Goal: Information Seeking & Learning: Learn about a topic

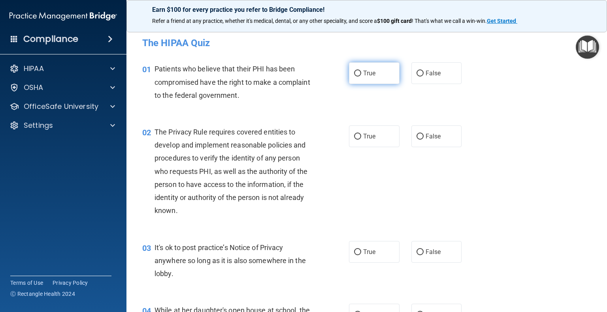
click at [356, 71] on input "True" at bounding box center [357, 74] width 7 height 6
radio input "true"
click at [354, 135] on input "True" at bounding box center [357, 137] width 7 height 6
radio input "true"
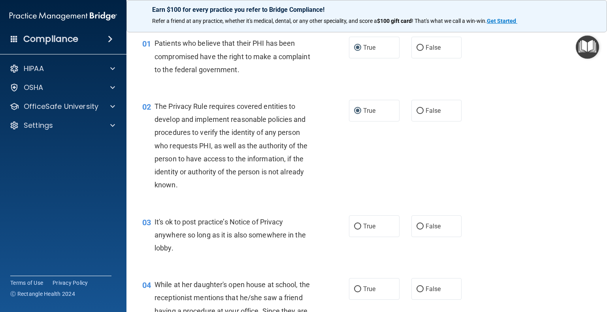
scroll to position [39, 0]
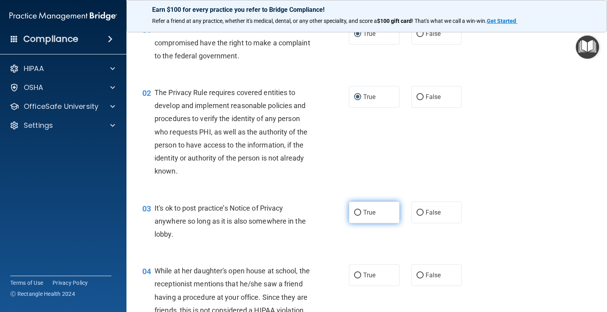
click at [354, 214] on input "True" at bounding box center [357, 213] width 7 height 6
radio input "true"
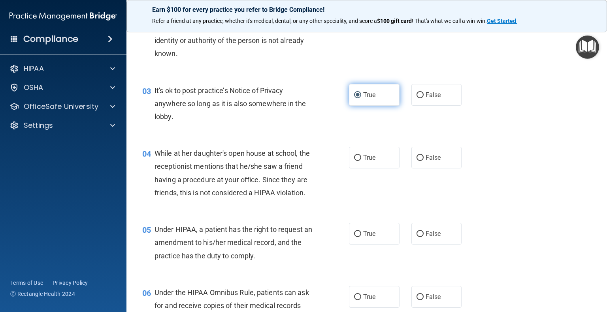
scroll to position [158, 0]
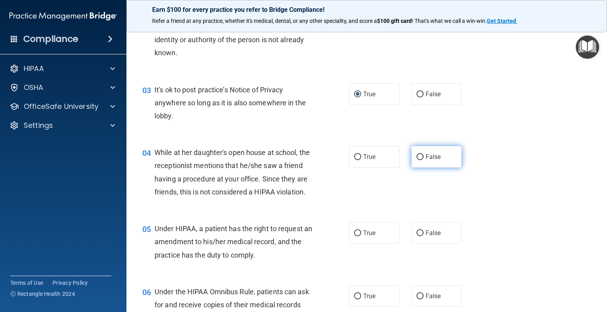
click at [417, 157] on input "False" at bounding box center [419, 157] width 7 height 6
radio input "true"
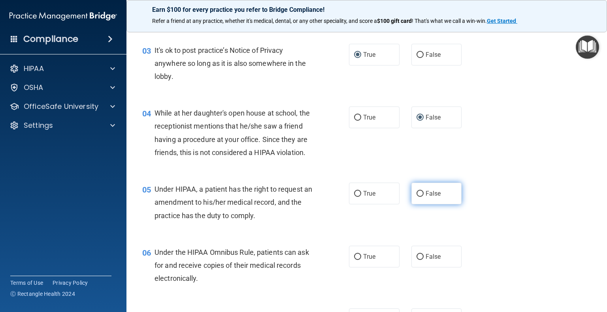
click at [416, 197] on input "False" at bounding box center [419, 194] width 7 height 6
radio input "true"
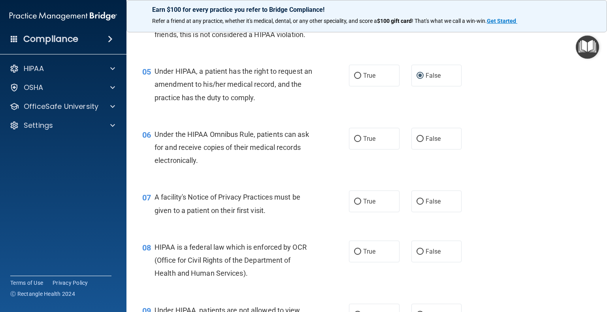
scroll to position [316, 0]
click at [354, 142] on input "True" at bounding box center [357, 139] width 7 height 6
radio input "true"
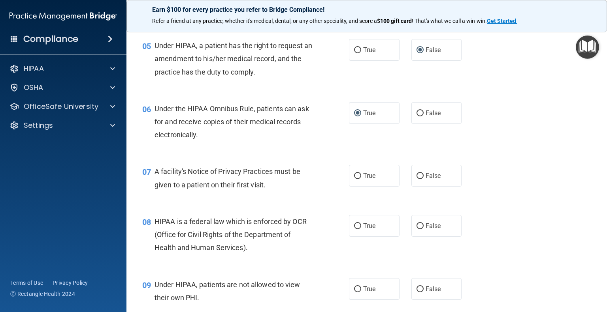
scroll to position [355, 0]
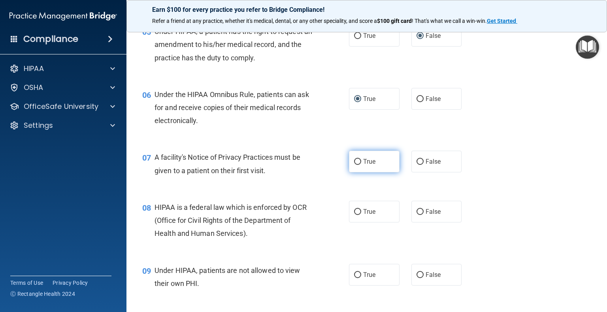
click at [354, 165] on input "True" at bounding box center [357, 162] width 7 height 6
radio input "true"
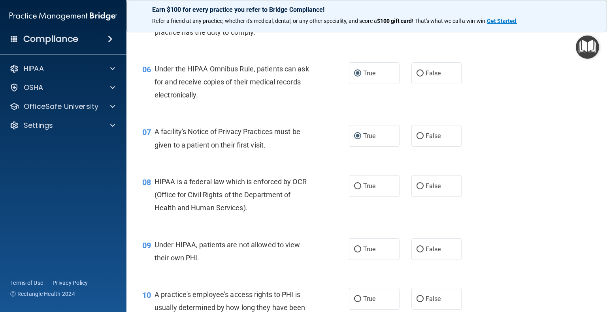
scroll to position [395, 0]
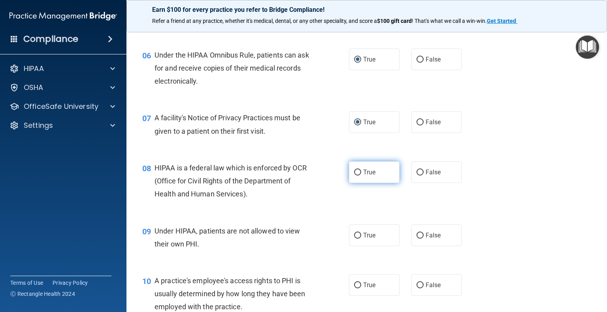
click at [355, 176] on input "True" at bounding box center [357, 173] width 7 height 6
radio input "true"
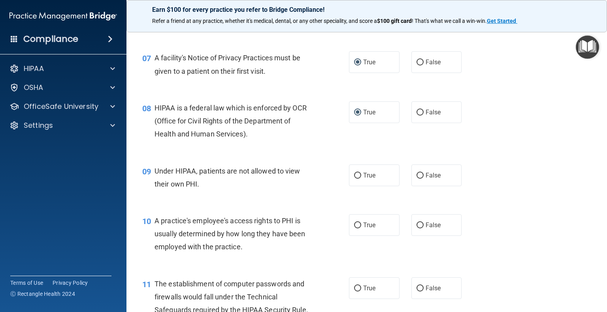
scroll to position [474, 0]
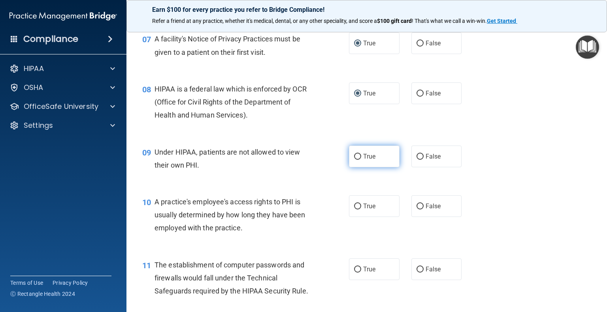
click at [354, 160] on input "True" at bounding box center [357, 157] width 7 height 6
radio input "true"
click at [416, 160] on input "False" at bounding box center [419, 157] width 7 height 6
radio input "true"
radio input "false"
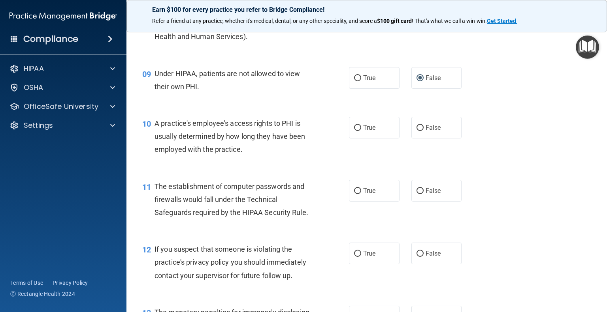
scroll to position [553, 0]
click at [416, 131] on input "False" at bounding box center [419, 128] width 7 height 6
radio input "true"
click at [354, 194] on input "True" at bounding box center [357, 191] width 7 height 6
radio input "true"
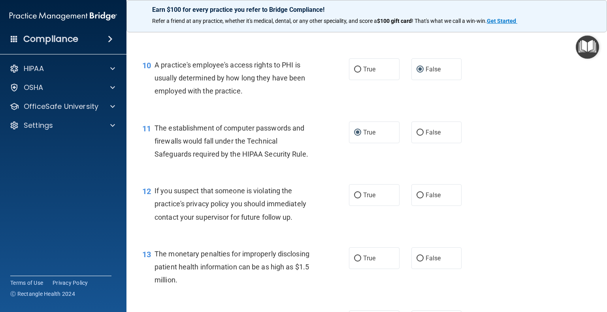
scroll to position [632, 0]
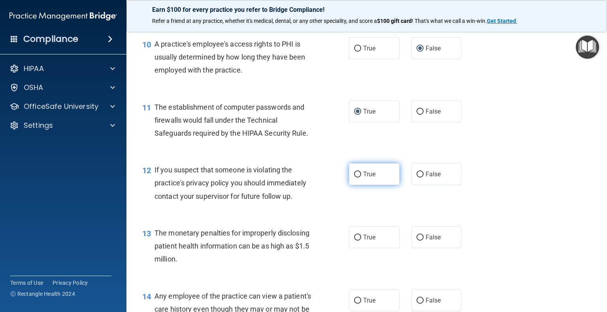
click at [354, 178] on input "True" at bounding box center [357, 175] width 7 height 6
radio input "true"
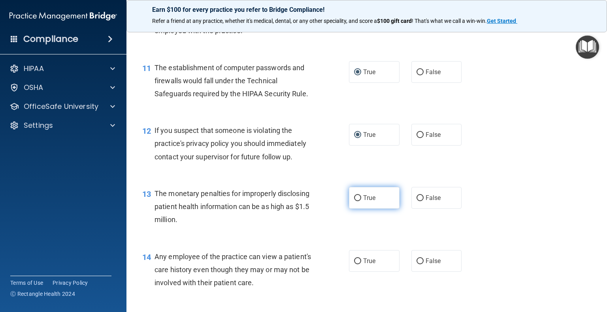
click at [359, 209] on label "True" at bounding box center [374, 198] width 51 height 22
click at [359, 201] on input "True" at bounding box center [357, 198] width 7 height 6
radio input "true"
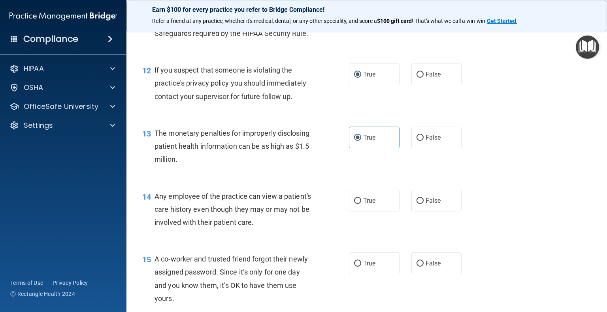
scroll to position [750, 0]
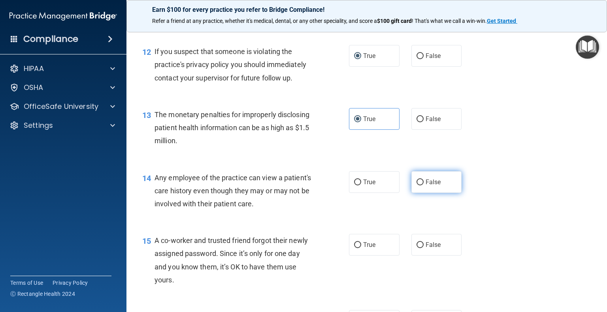
click at [416, 186] on input "False" at bounding box center [419, 183] width 7 height 6
radio input "true"
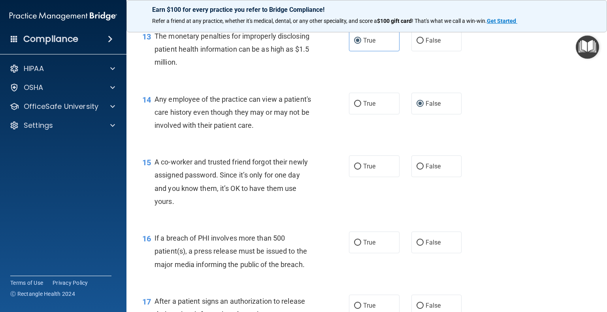
scroll to position [829, 0]
click at [418, 169] on input "False" at bounding box center [419, 167] width 7 height 6
radio input "true"
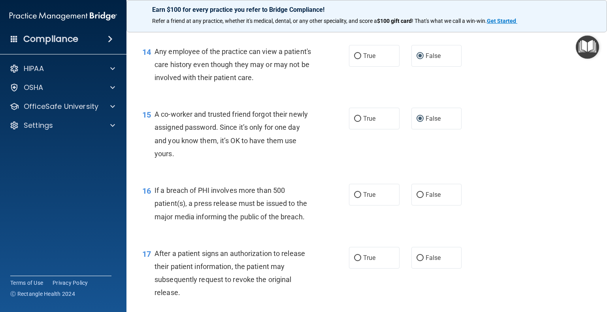
scroll to position [908, 0]
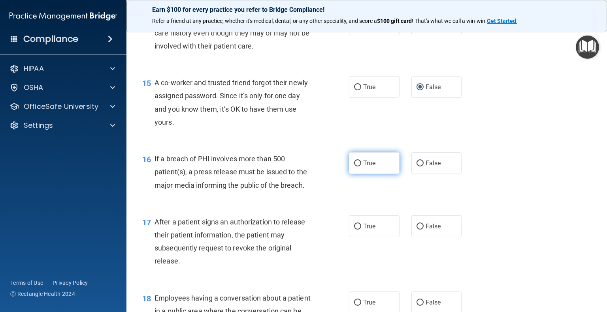
click at [354, 167] on input "True" at bounding box center [357, 164] width 7 height 6
radio input "true"
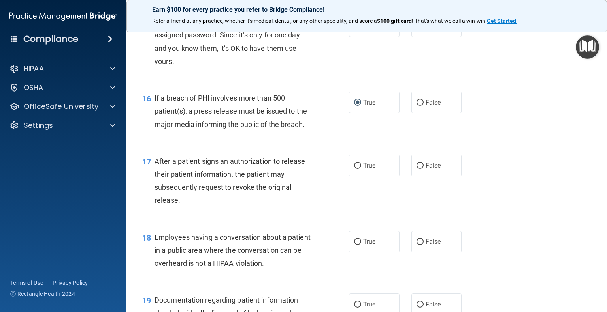
scroll to position [987, 0]
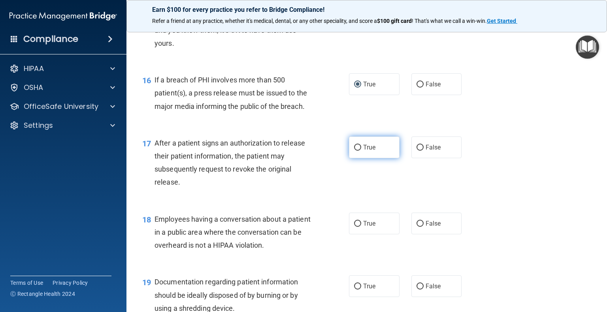
click at [354, 151] on input "True" at bounding box center [357, 148] width 7 height 6
radio input "true"
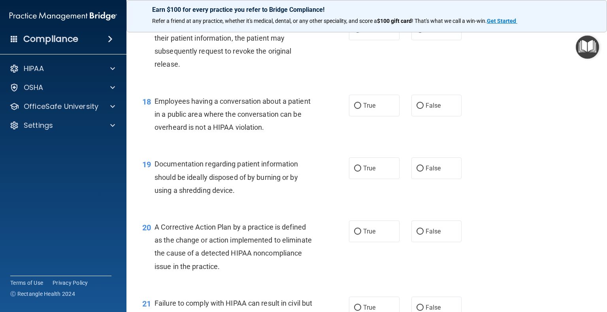
scroll to position [1106, 0]
click at [416, 109] on input "False" at bounding box center [419, 106] width 7 height 6
radio input "true"
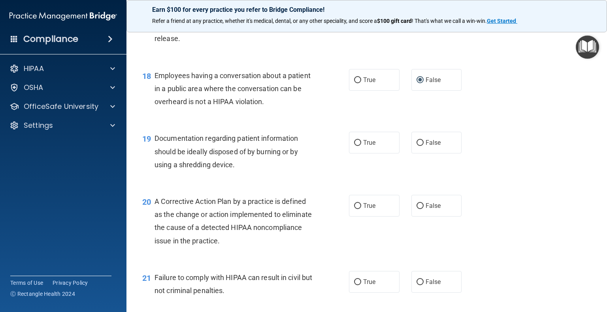
scroll to position [1145, 0]
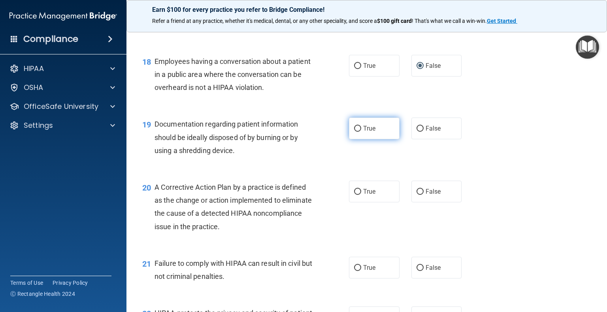
click at [354, 132] on input "True" at bounding box center [357, 129] width 7 height 6
radio input "true"
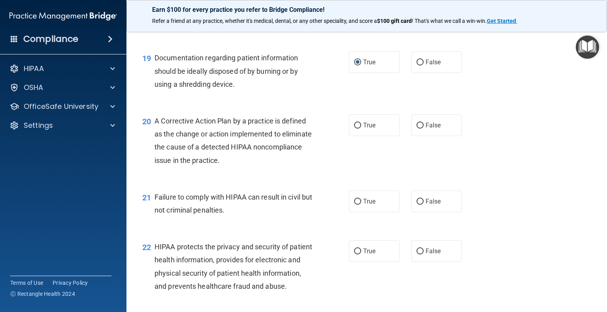
scroll to position [1224, 0]
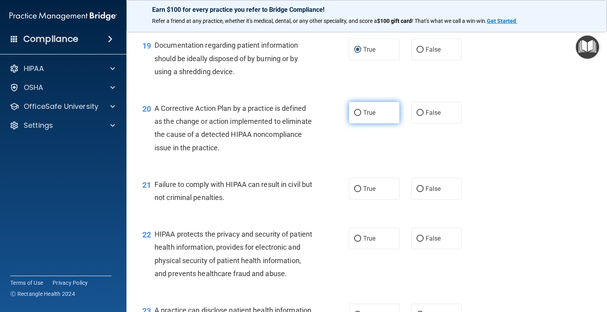
click at [354, 116] on input "True" at bounding box center [357, 113] width 7 height 6
radio input "true"
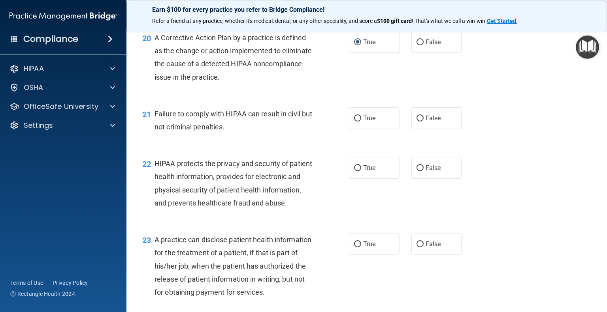
scroll to position [1303, 0]
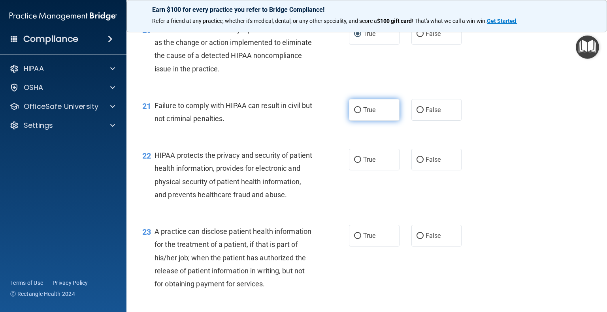
click at [354, 113] on input "True" at bounding box center [357, 110] width 7 height 6
radio input "true"
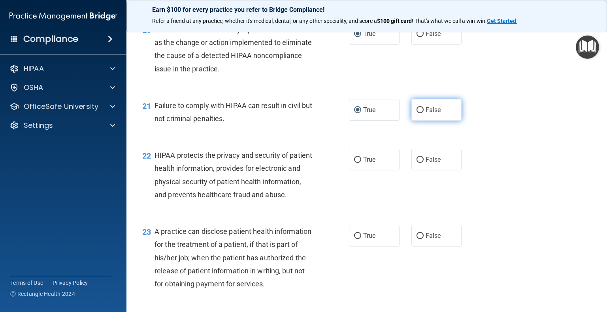
click at [417, 113] on input "False" at bounding box center [419, 110] width 7 height 6
radio input "true"
radio input "false"
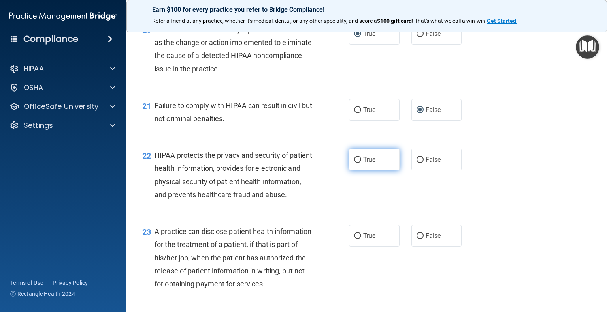
click at [354, 163] on input "True" at bounding box center [357, 160] width 7 height 6
radio input "true"
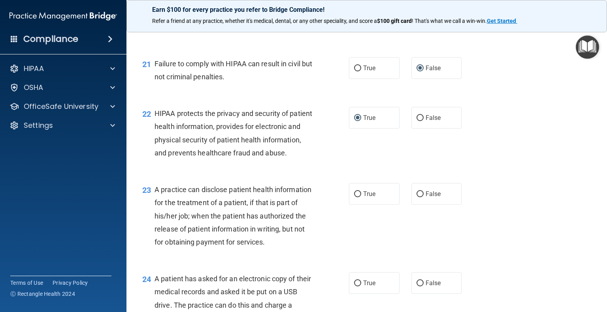
scroll to position [1382, 0]
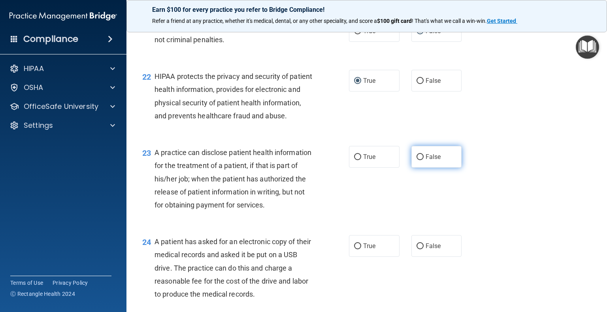
click at [416, 160] on input "False" at bounding box center [419, 157] width 7 height 6
radio input "true"
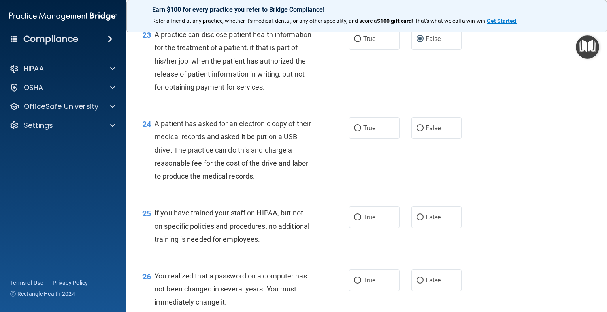
scroll to position [1501, 0]
click at [354, 131] on input "True" at bounding box center [357, 128] width 7 height 6
radio input "true"
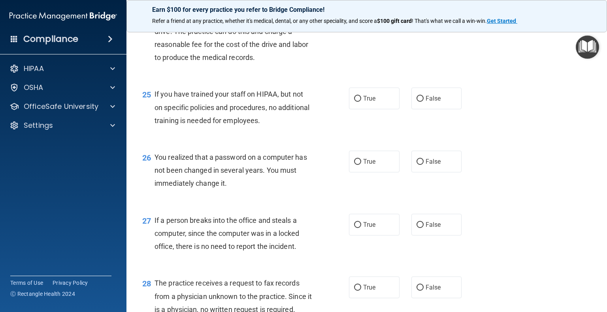
scroll to position [1659, 0]
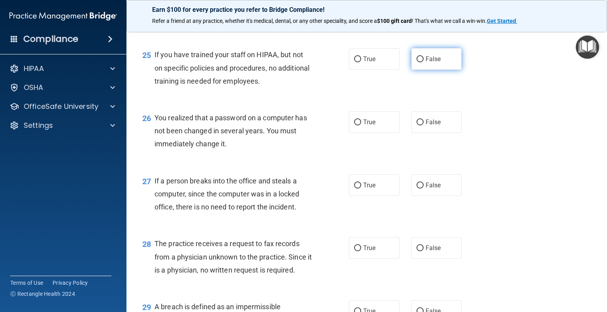
click at [416, 62] on input "False" at bounding box center [419, 59] width 7 height 6
radio input "true"
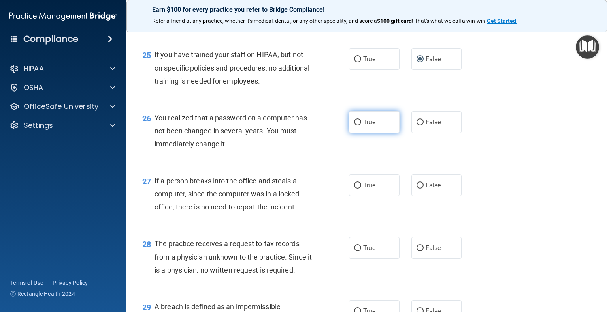
click at [354, 126] on input "True" at bounding box center [357, 123] width 7 height 6
radio input "true"
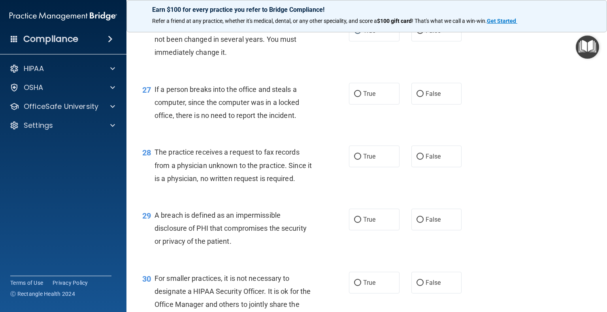
scroll to position [1777, 0]
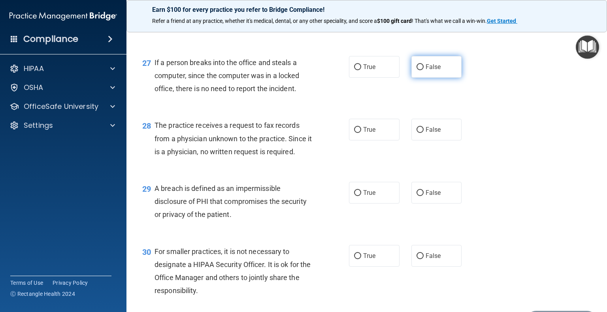
click at [416, 70] on input "False" at bounding box center [419, 67] width 7 height 6
radio input "true"
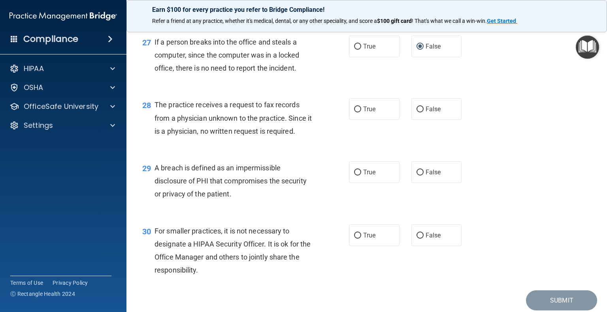
scroll to position [1856, 0]
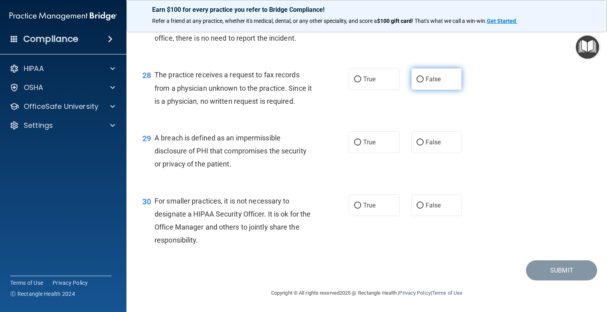
click at [419, 86] on label "False" at bounding box center [436, 79] width 51 height 22
click at [419, 83] on input "False" at bounding box center [419, 80] width 7 height 6
radio input "true"
click at [354, 146] on input "True" at bounding box center [357, 143] width 7 height 6
radio input "true"
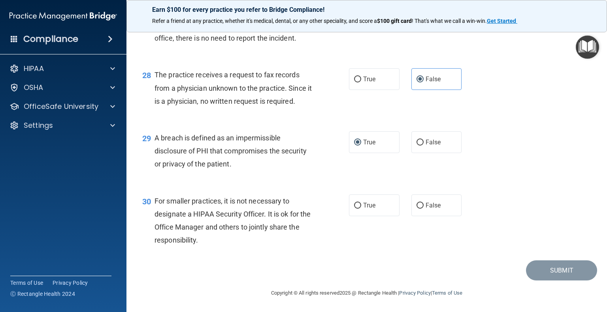
scroll to position [1867, 0]
click at [416, 205] on input "False" at bounding box center [419, 206] width 7 height 6
radio input "true"
click at [553, 270] on button "Submit" at bounding box center [561, 271] width 71 height 20
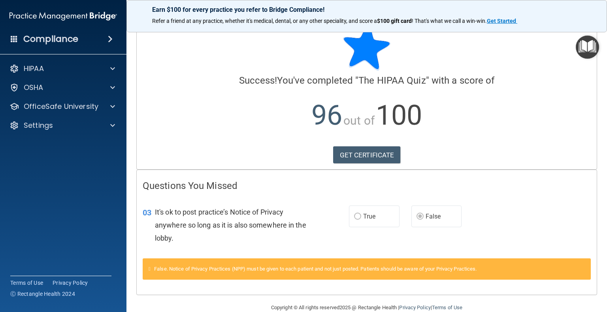
scroll to position [30, 0]
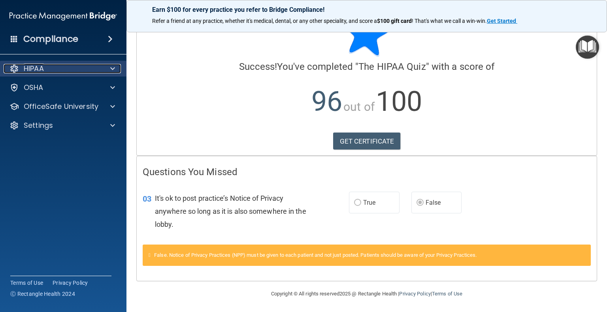
click at [65, 69] on div "HIPAA" at bounding box center [53, 68] width 98 height 9
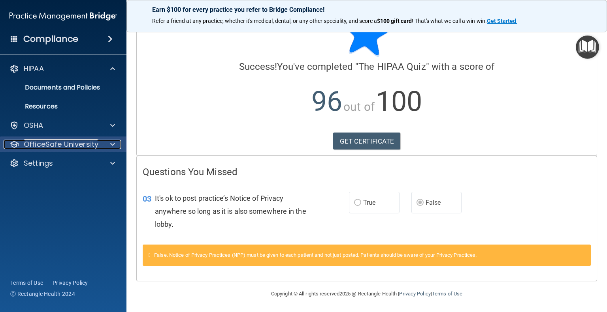
click at [62, 141] on p "OfficeSafe University" at bounding box center [61, 144] width 75 height 9
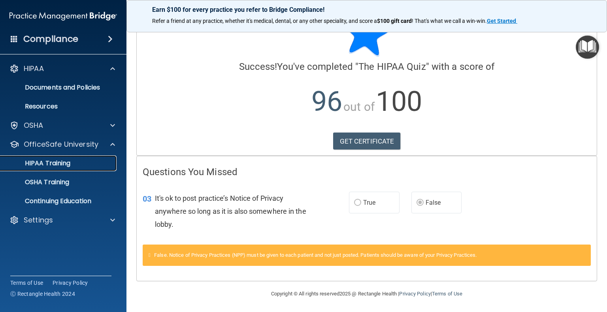
click at [68, 164] on p "HIPAA Training" at bounding box center [37, 164] width 65 height 8
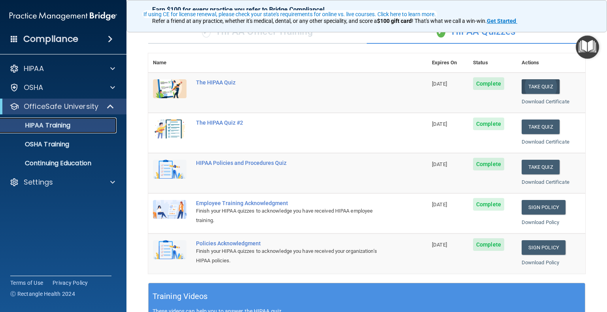
scroll to position [83, 0]
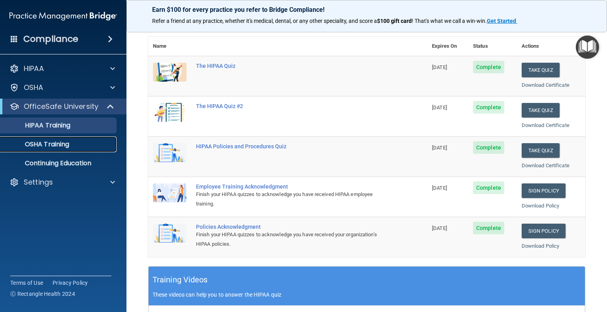
click at [56, 143] on p "OSHA Training" at bounding box center [37, 145] width 64 height 8
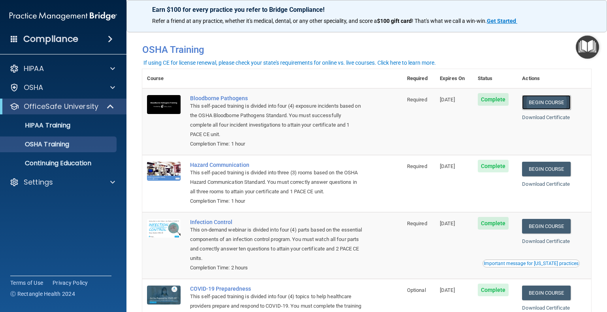
click at [547, 102] on link "Begin Course" at bounding box center [546, 102] width 48 height 15
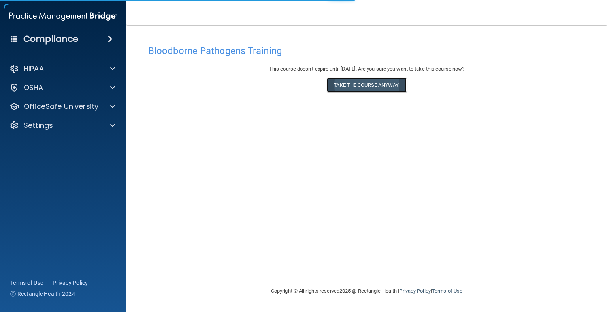
click at [371, 82] on button "Take the course anyway!" at bounding box center [366, 85] width 79 height 15
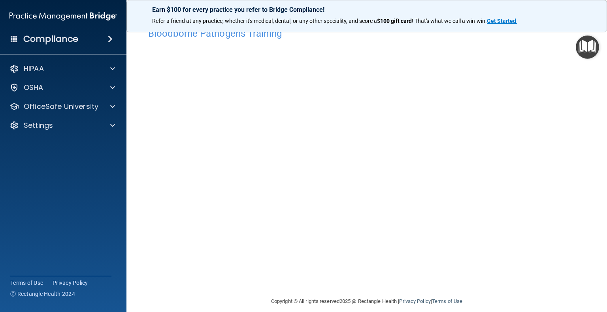
scroll to position [25, 0]
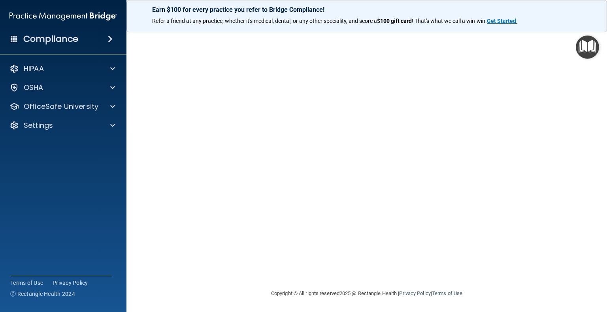
click at [592, 49] on img "Open Resource Center" at bounding box center [586, 47] width 23 height 23
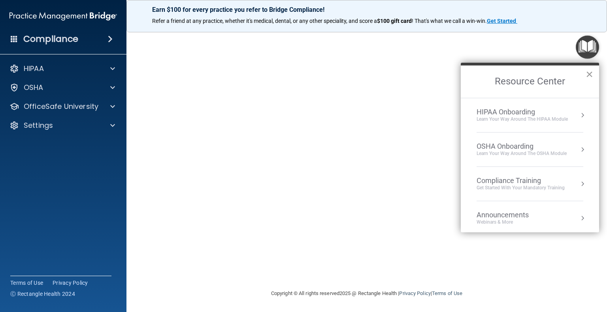
click at [588, 74] on button "×" at bounding box center [589, 74] width 8 height 13
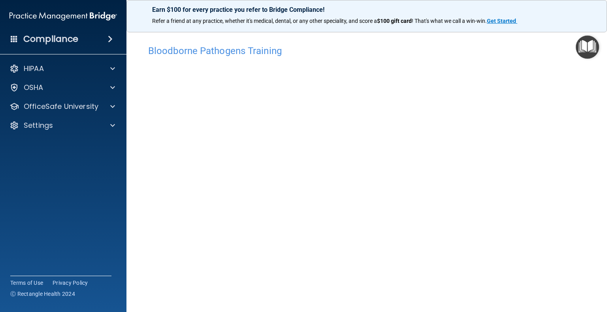
scroll to position [0, 0]
click at [235, 50] on h4 "Bloodborne Pathogens Training" at bounding box center [366, 51] width 437 height 10
click at [34, 104] on p "OfficeSafe University" at bounding box center [61, 106] width 75 height 9
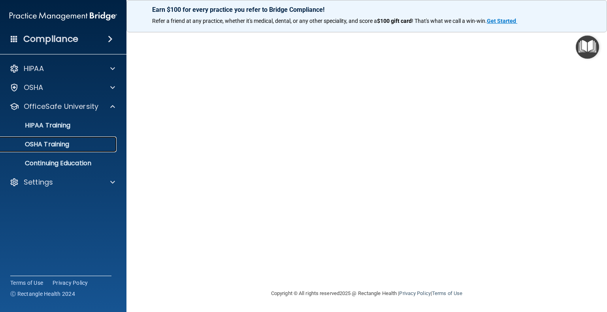
click at [39, 143] on p "OSHA Training" at bounding box center [37, 145] width 64 height 8
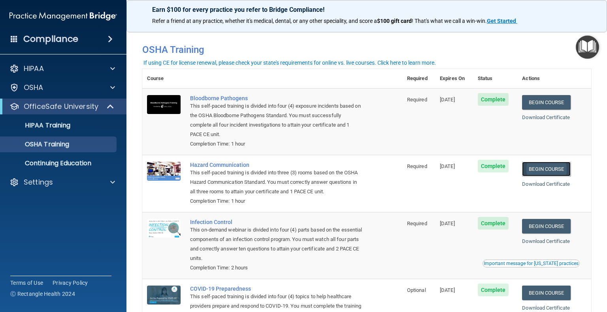
click at [535, 165] on link "Begin Course" at bounding box center [546, 169] width 48 height 15
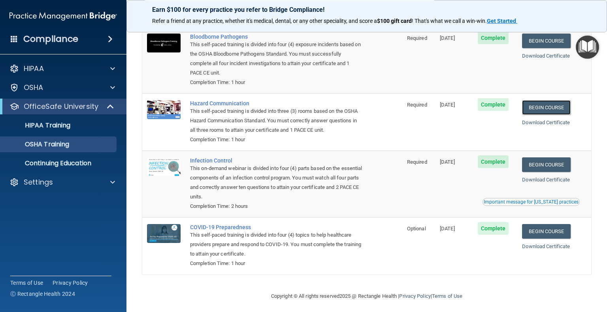
scroll to position [66, 0]
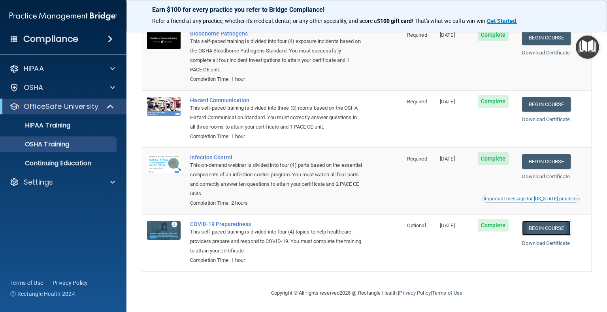
click at [560, 227] on link "Begin Course" at bounding box center [546, 228] width 48 height 15
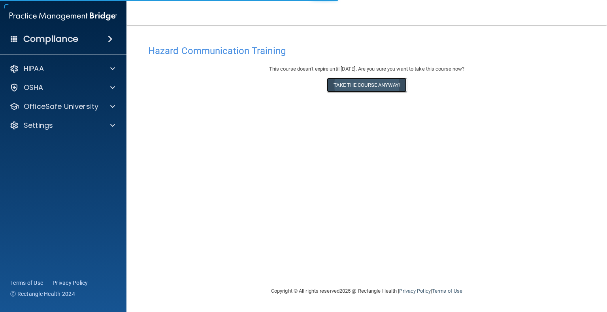
click at [332, 83] on button "Take the course anyway!" at bounding box center [366, 85] width 79 height 15
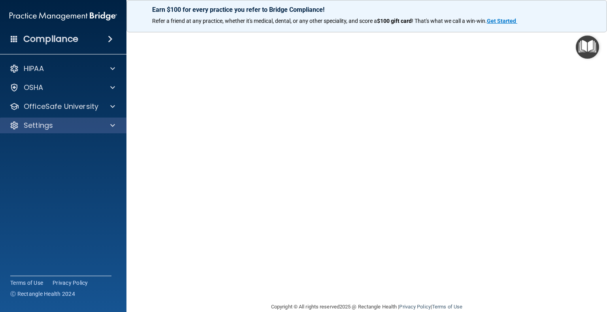
scroll to position [43, 0]
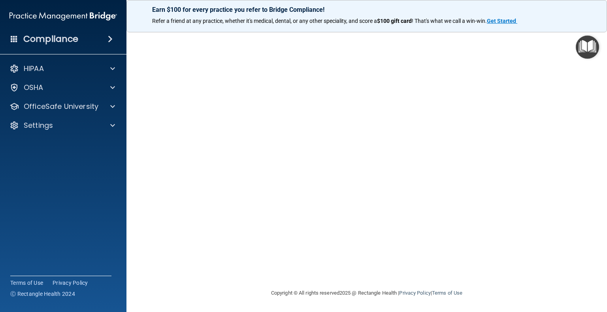
click at [589, 51] on img "Open Resource Center" at bounding box center [586, 47] width 23 height 23
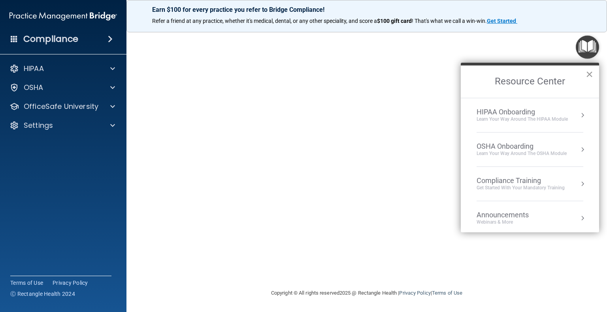
click at [588, 70] on button "×" at bounding box center [589, 74] width 8 height 13
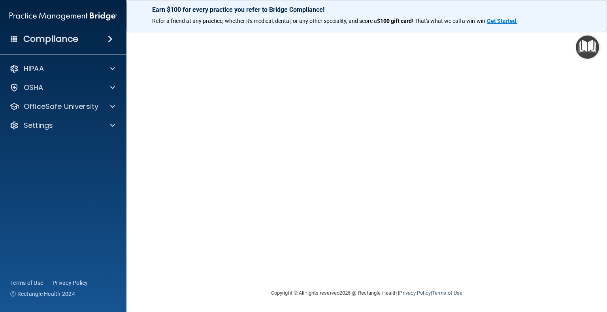
scroll to position [0, 0]
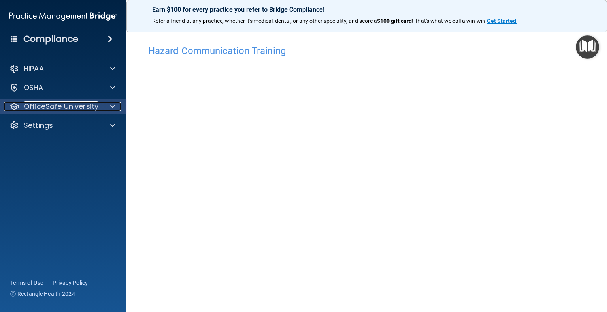
click at [79, 109] on p "OfficeSafe University" at bounding box center [61, 106] width 75 height 9
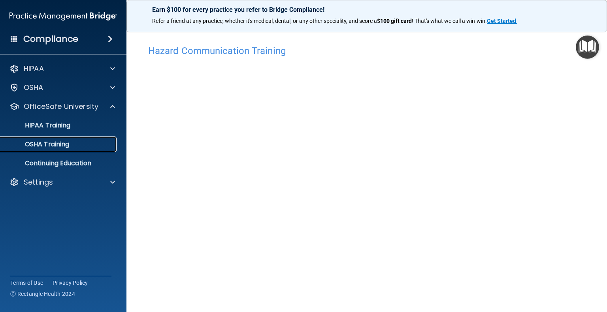
click at [76, 141] on div "OSHA Training" at bounding box center [59, 145] width 108 height 8
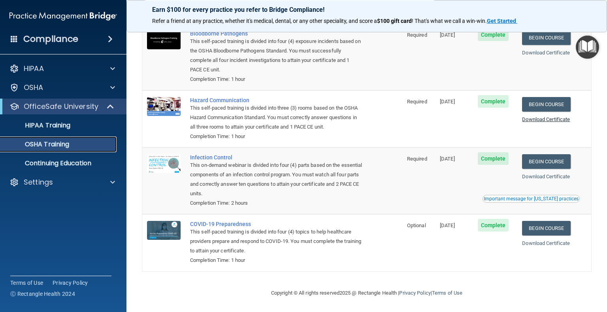
scroll to position [66, 0]
click at [540, 164] on link "Begin Course" at bounding box center [546, 161] width 48 height 15
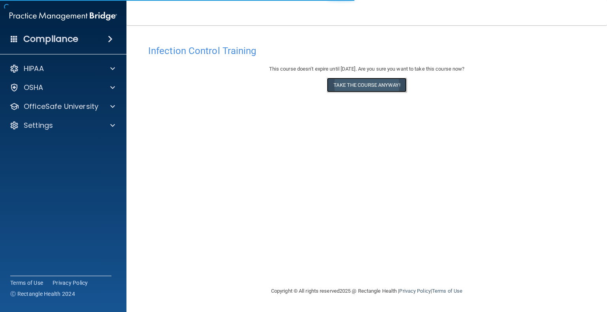
click at [345, 84] on button "Take the course anyway!" at bounding box center [366, 85] width 79 height 15
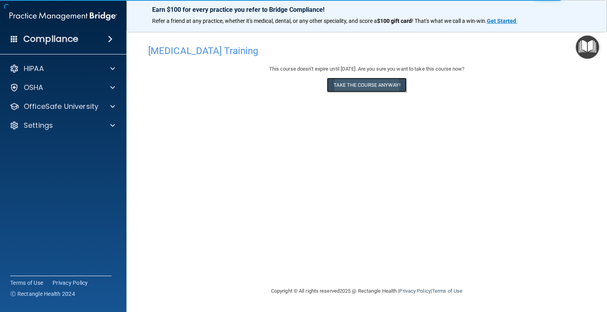
click at [372, 91] on button "Take the course anyway!" at bounding box center [366, 85] width 79 height 15
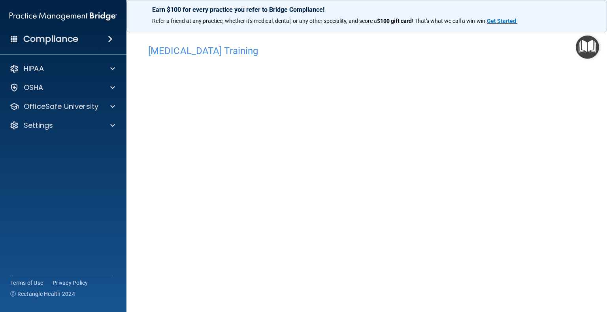
scroll to position [25, 0]
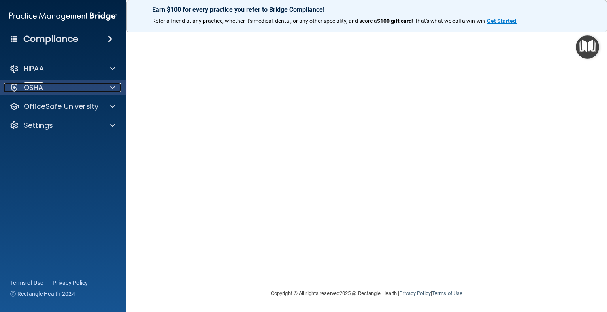
click at [54, 83] on div "OSHA" at bounding box center [53, 87] width 98 height 9
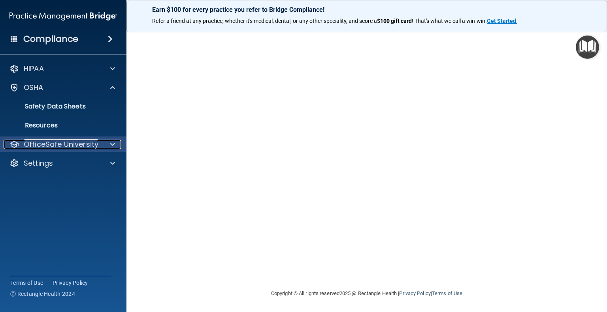
click at [64, 145] on p "OfficeSafe University" at bounding box center [61, 144] width 75 height 9
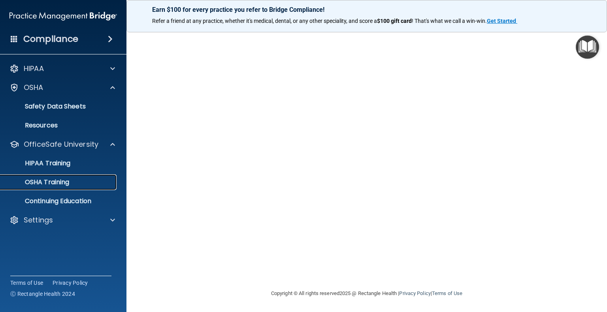
click at [57, 182] on p "OSHA Training" at bounding box center [37, 183] width 64 height 8
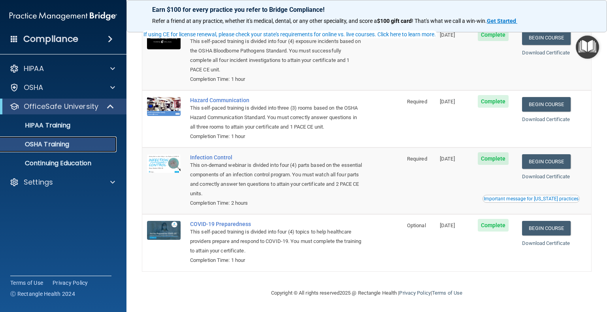
scroll to position [66, 0]
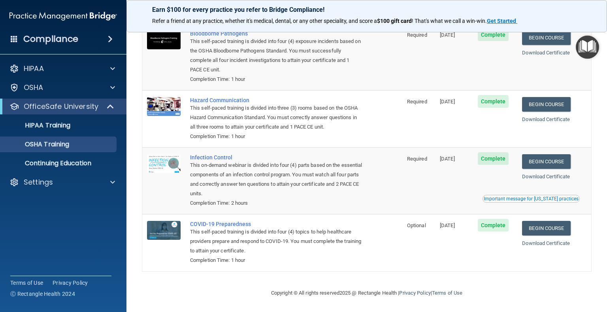
click at [79, 39] on div "Compliance" at bounding box center [63, 38] width 126 height 17
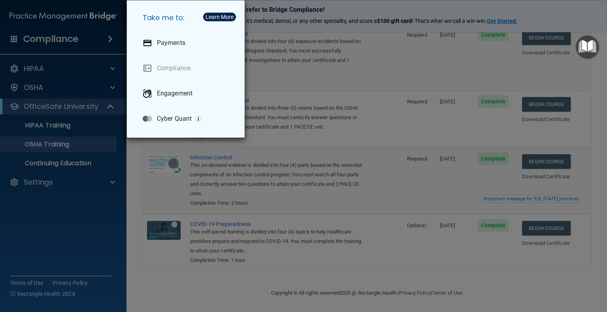
click at [68, 34] on div "Take me to: Payments Compliance Engagement Cyber Quant" at bounding box center [303, 156] width 607 height 312
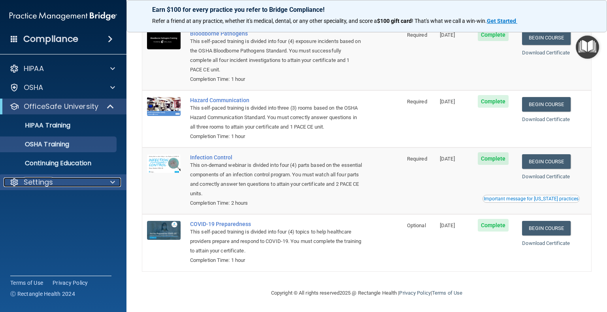
click at [37, 178] on p "Settings" at bounding box center [38, 182] width 29 height 9
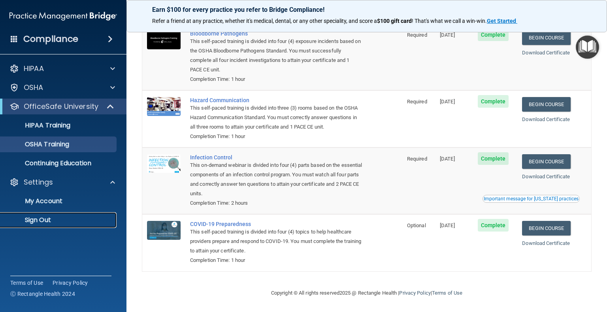
click at [36, 216] on p "Sign Out" at bounding box center [59, 220] width 108 height 8
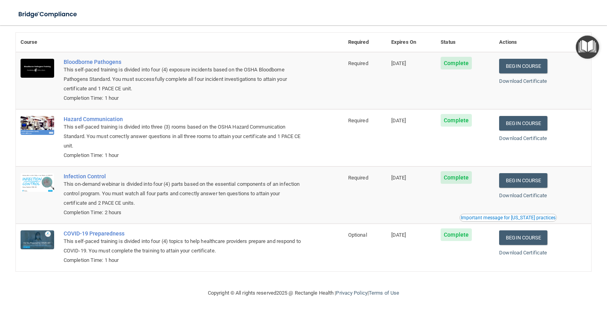
scroll to position [3, 0]
